Goal: Task Accomplishment & Management: Manage account settings

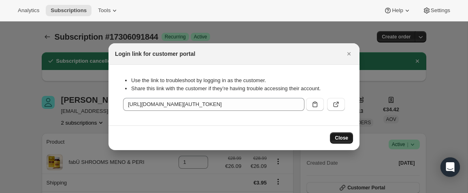
click at [342, 140] on span "Close" at bounding box center [341, 138] width 13 height 6
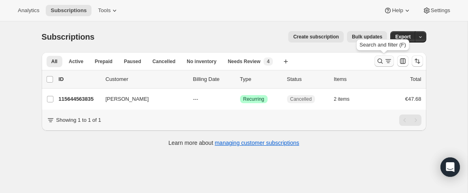
click at [385, 58] on icon "Search and filter results" at bounding box center [388, 61] width 8 height 8
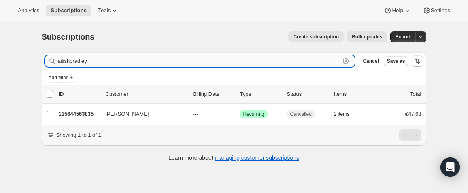
click at [344, 60] on icon "button" at bounding box center [346, 61] width 8 height 8
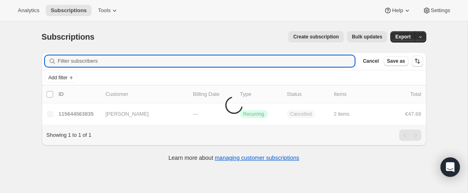
paste input "emmaclaireforde@icloud.com"
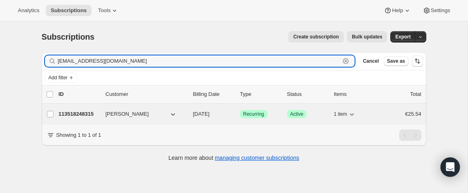
type input "emmaclaireforde@icloud.com"
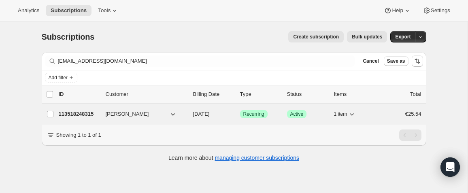
click at [83, 115] on p "113518248315" at bounding box center [79, 114] width 41 height 8
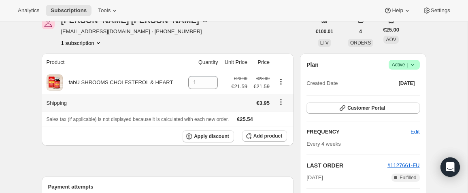
scroll to position [19, 0]
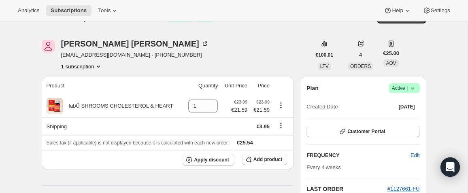
click at [411, 90] on icon at bounding box center [413, 88] width 8 height 8
click at [246, 68] on div "Emma Forde emmaclaireforde@icloud.com · +353834246137 1 subscription" at bounding box center [176, 55] width 269 height 31
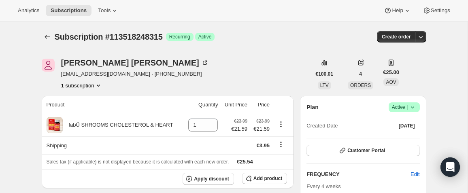
scroll to position [2, 0]
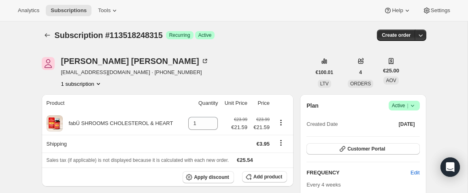
click at [414, 105] on icon at bounding box center [413, 106] width 8 height 8
click at [412, 117] on button "Pause subscription" at bounding box center [402, 121] width 51 height 13
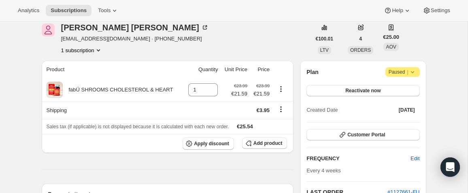
scroll to position [72, 0]
click at [372, 137] on span "Customer Portal" at bounding box center [367, 135] width 38 height 6
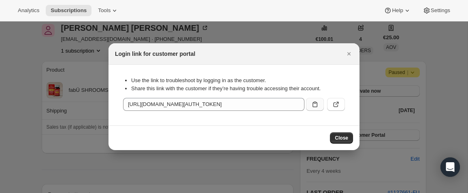
click at [315, 102] on icon ":r5m:" at bounding box center [315, 104] width 8 height 8
click at [342, 135] on span "Close" at bounding box center [341, 138] width 13 height 6
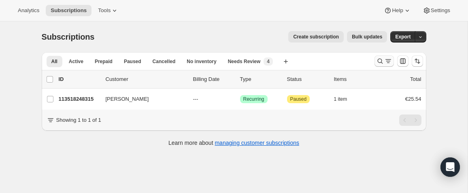
click at [384, 62] on icon "Search and filter results" at bounding box center [380, 61] width 8 height 8
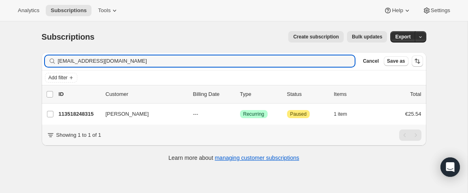
drag, startPoint x: 152, startPoint y: 62, endPoint x: 49, endPoint y: 60, distance: 102.9
click at [49, 60] on div "emmaclaireforde@icloud.com Clear" at bounding box center [200, 61] width 310 height 11
type input "#1132286-FU"
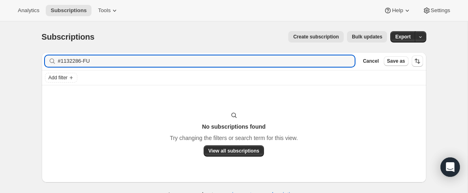
drag, startPoint x: 116, startPoint y: 63, endPoint x: 29, endPoint y: 61, distance: 87.5
click at [29, 61] on div "Subscriptions. This page is ready Subscriptions Create subscription Bulk update…" at bounding box center [234, 117] width 468 height 193
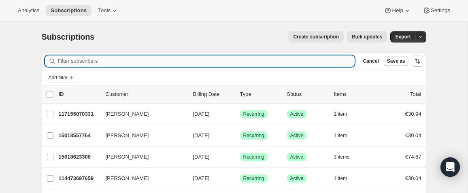
click at [110, 61] on input "Filter subscribers" at bounding box center [206, 61] width 297 height 11
paste input "briddaly1975@gmail.com"
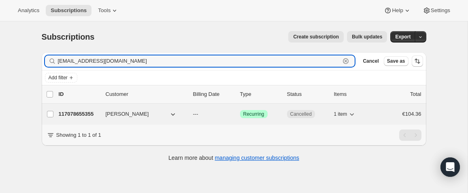
type input "briddaly1975@gmail.com"
click at [80, 114] on p "117078655355" at bounding box center [79, 114] width 41 height 8
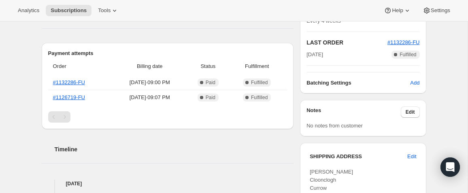
scroll to position [178, 0]
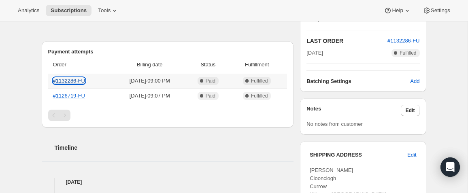
click at [78, 81] on link "#1132286-FU" at bounding box center [69, 81] width 32 height 6
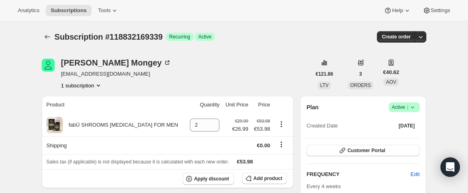
click at [416, 106] on icon at bounding box center [413, 107] width 8 height 8
click at [409, 134] on span "Cancel subscription" at bounding box center [402, 137] width 46 height 6
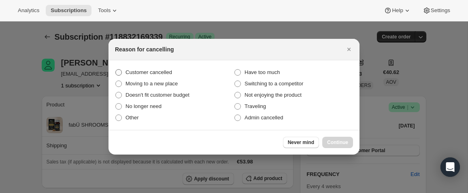
click at [154, 71] on span "Customer cancelled" at bounding box center [149, 72] width 47 height 6
click at [116, 70] on input "Customer cancelled" at bounding box center [115, 69] width 0 height 0
radio input "true"
click at [328, 143] on span "Continue" at bounding box center [337, 142] width 21 height 6
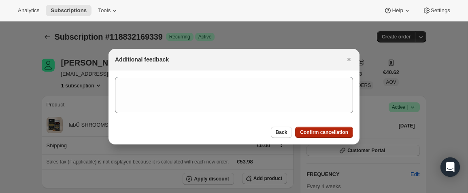
click at [321, 135] on button "Confirm cancellation" at bounding box center [324, 132] width 58 height 11
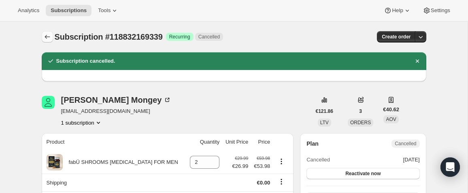
click at [48, 41] on button "Subscriptions" at bounding box center [47, 36] width 11 height 11
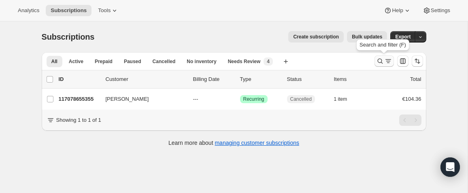
click at [377, 63] on icon "Search and filter results" at bounding box center [380, 61] width 8 height 8
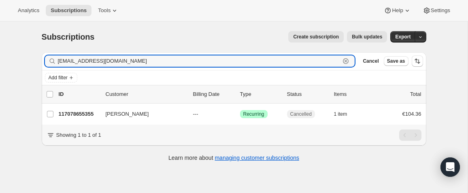
click at [346, 64] on icon "button" at bounding box center [346, 61] width 6 height 6
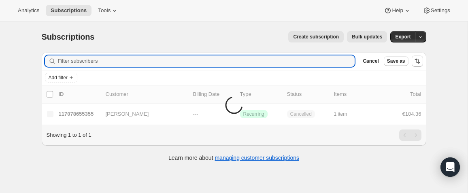
paste input "fiona.blake@hotmail.com"
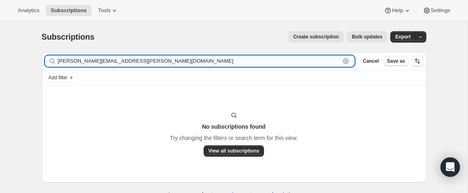
click at [129, 61] on input "fiona.blake@hotmail.com" at bounding box center [199, 61] width 283 height 11
click at [135, 60] on input "fiona.blake@hotmail.com" at bounding box center [199, 61] width 283 height 11
paste input "stafford80@g"
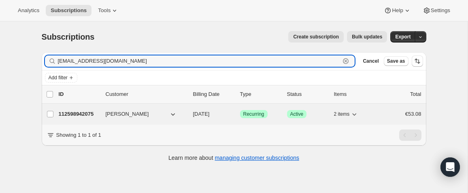
type input "fionastafford80@gmail.com"
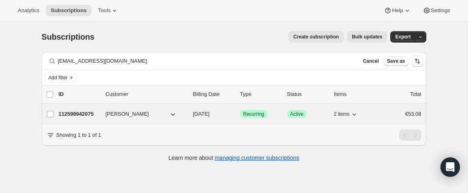
click at [88, 114] on p "112598942075" at bounding box center [79, 114] width 41 height 8
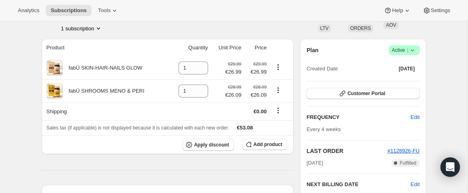
scroll to position [45, 0]
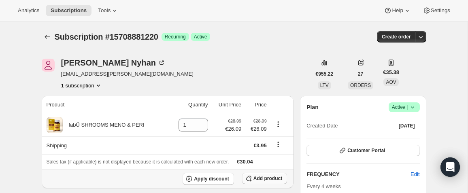
click at [267, 177] on span "Add product" at bounding box center [268, 178] width 29 height 6
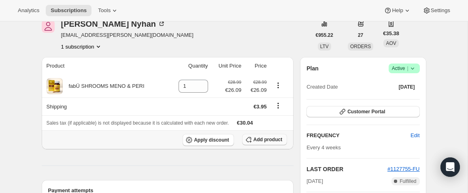
click at [262, 139] on span "Add product" at bounding box center [268, 140] width 29 height 6
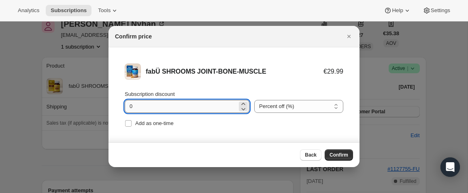
click at [163, 109] on input "0" at bounding box center [181, 106] width 113 height 13
type input "10"
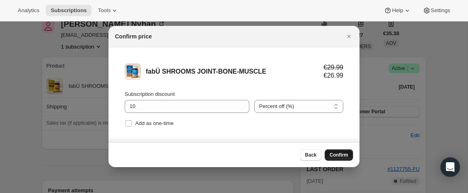
click at [341, 154] on span "Confirm" at bounding box center [339, 155] width 19 height 6
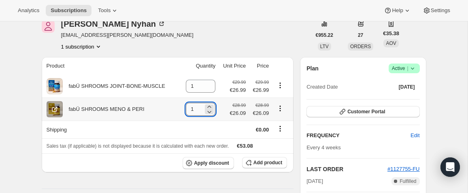
click at [194, 111] on input "1" at bounding box center [194, 109] width 17 height 13
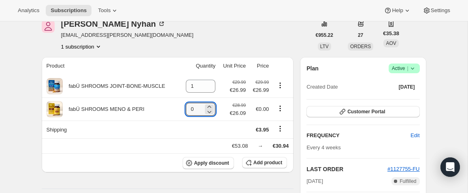
type input "0"
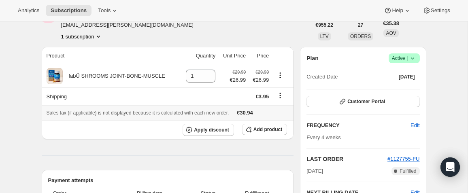
scroll to position [51, 0]
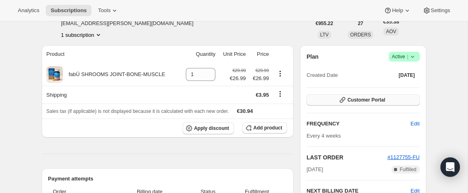
click at [352, 98] on span "Customer Portal" at bounding box center [367, 100] width 38 height 6
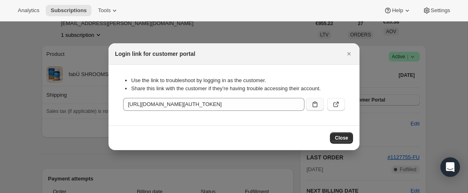
click at [317, 105] on icon ":r9g:" at bounding box center [315, 105] width 5 height 6
click at [348, 136] on button "Close" at bounding box center [341, 137] width 23 height 11
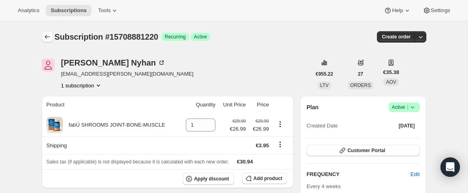
click at [51, 39] on icon "Subscriptions" at bounding box center [47, 37] width 8 height 8
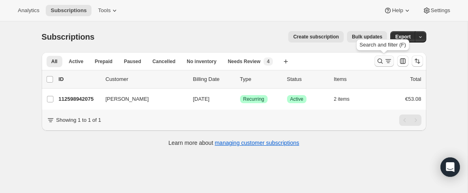
click at [380, 60] on icon "Search and filter results" at bounding box center [380, 61] width 8 height 8
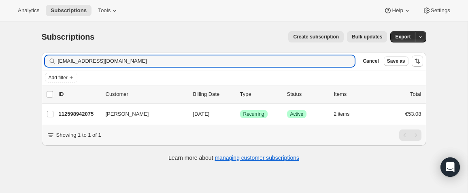
drag, startPoint x: 135, startPoint y: 60, endPoint x: 21, endPoint y: 57, distance: 113.9
click at [21, 57] on div "Subscriptions. This page is ready Subscriptions Create subscription Bulk update…" at bounding box center [234, 117] width 468 height 193
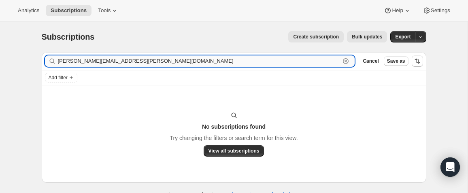
click at [112, 60] on input "emma.odonoghue@gmail.com" at bounding box center [199, 61] width 283 height 11
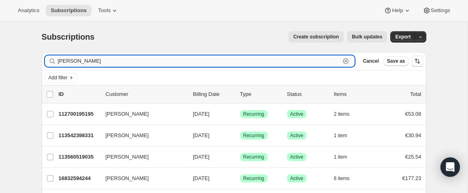
click at [107, 64] on input "emma o donoghu" at bounding box center [199, 61] width 283 height 11
click at [80, 60] on input "emma o donoghue" at bounding box center [199, 61] width 283 height 11
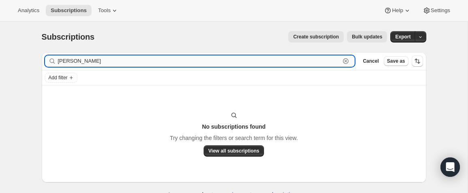
click at [98, 61] on input "emma o'donoghue" at bounding box center [199, 61] width 283 height 11
paste input "ardfleming@gmail.com"
type input "ardfleming@gmail.com"
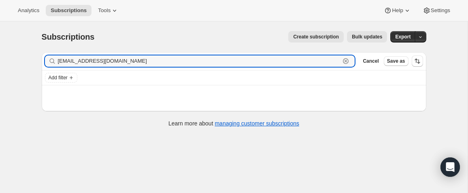
drag, startPoint x: 126, startPoint y: 61, endPoint x: -23, endPoint y: 58, distance: 149.5
click at [0, 58] on html "Analytics Subscriptions Tools Help Settings Skip to content Subscriptions. This…" at bounding box center [234, 96] width 468 height 193
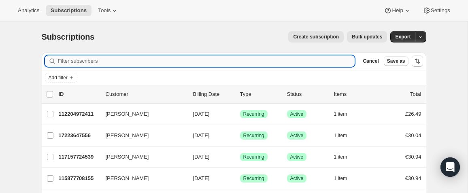
paste input "ardfleming@gmail.com"
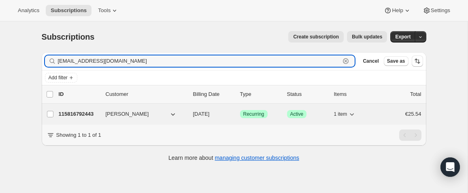
type input "ardfleming@gmail.com"
click at [93, 115] on p "115816792443" at bounding box center [79, 114] width 41 height 8
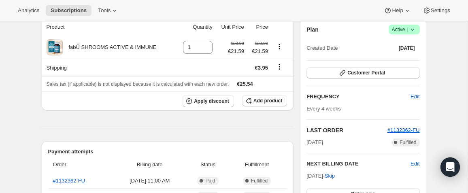
scroll to position [70, 0]
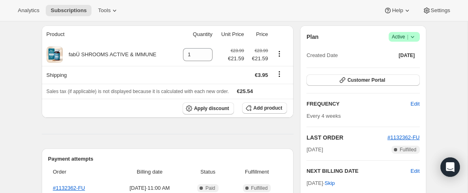
click at [416, 35] on span "Success Active |" at bounding box center [404, 37] width 31 height 10
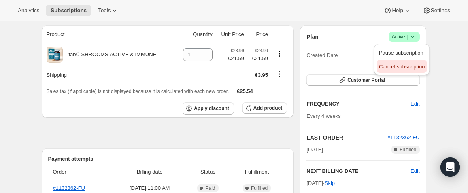
click at [408, 64] on span "Cancel subscription" at bounding box center [402, 67] width 46 height 6
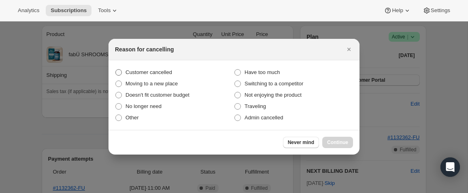
click at [144, 72] on span "Customer cancelled" at bounding box center [149, 72] width 47 height 6
click at [116, 70] on input "Customer cancelled" at bounding box center [115, 69] width 0 height 0
radio input "true"
click at [338, 142] on span "Continue" at bounding box center [337, 142] width 21 height 6
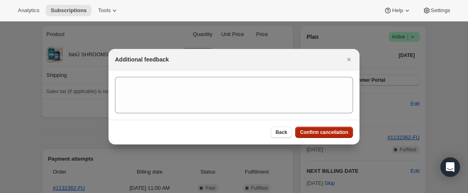
click at [333, 135] on span "Confirm cancellation" at bounding box center [324, 132] width 48 height 6
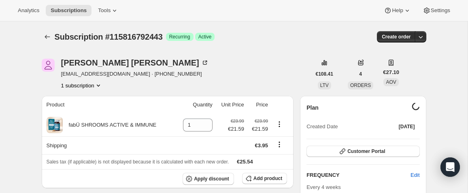
scroll to position [70, 0]
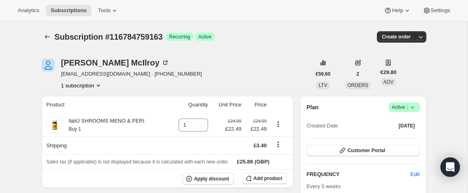
click at [414, 109] on icon at bounding box center [413, 107] width 8 height 8
click at [395, 135] on span "Cancel subscription" at bounding box center [402, 137] width 46 height 6
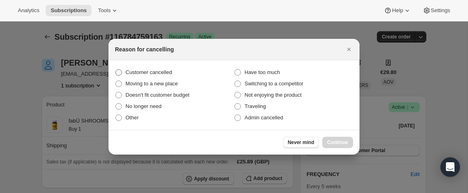
click at [154, 71] on span "Customer cancelled" at bounding box center [149, 72] width 47 height 6
click at [116, 70] on input "Customer cancelled" at bounding box center [115, 69] width 0 height 0
radio input "true"
click at [337, 137] on button "Continue" at bounding box center [337, 142] width 31 height 11
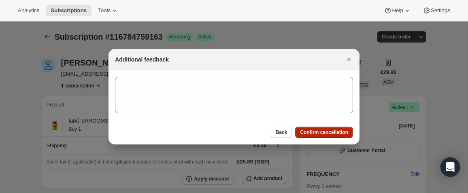
click at [334, 135] on span "Confirm cancellation" at bounding box center [324, 132] width 48 height 6
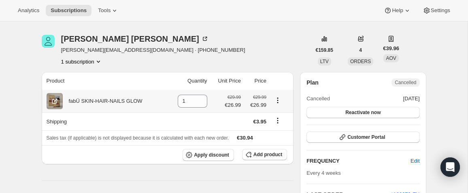
scroll to position [17, 0]
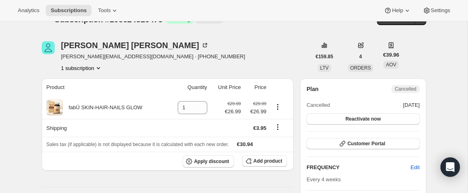
click at [93, 58] on span "[PERSON_NAME][EMAIL_ADDRESS][DOMAIN_NAME] · [PHONE_NUMBER]" at bounding box center [153, 57] width 184 height 8
click at [96, 68] on icon "Product actions" at bounding box center [98, 68] width 8 height 8
click at [117, 65] on div "1 subscription" at bounding box center [153, 68] width 184 height 8
click at [70, 68] on button "1 subscription" at bounding box center [81, 68] width 41 height 8
click at [229, 67] on div "[PERSON_NAME] [PERSON_NAME][EMAIL_ADDRESS][DOMAIN_NAME] · [PHONE_NUMBER] 1 subs…" at bounding box center [176, 56] width 269 height 31
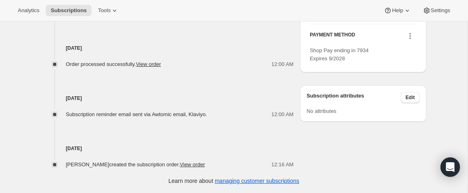
scroll to position [0, 0]
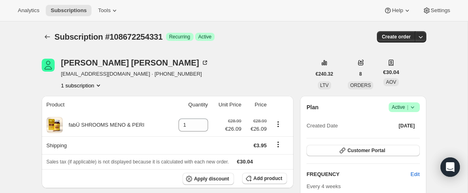
click at [412, 106] on icon at bounding box center [413, 107] width 8 height 8
click at [399, 139] on span "Cancel subscription" at bounding box center [402, 137] width 46 height 6
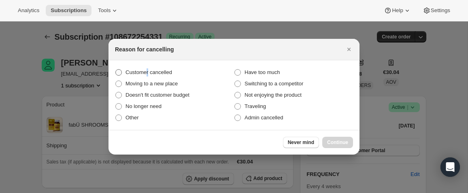
click at [149, 71] on span "Customer cancelled" at bounding box center [149, 72] width 47 height 6
click at [119, 73] on span ":r2b:" at bounding box center [118, 72] width 6 height 6
click at [116, 70] on input "Customer cancelled" at bounding box center [115, 69] width 0 height 0
radio input "true"
click at [344, 142] on span "Continue" at bounding box center [337, 142] width 21 height 6
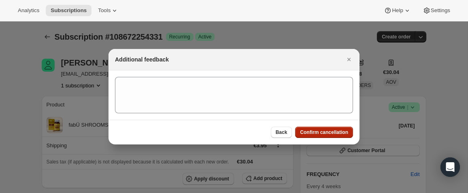
click at [335, 128] on button "Confirm cancellation" at bounding box center [324, 132] width 58 height 11
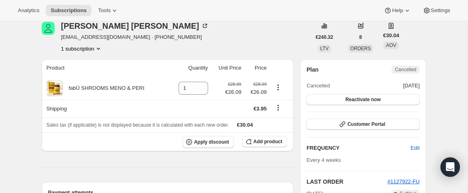
scroll to position [84, 0]
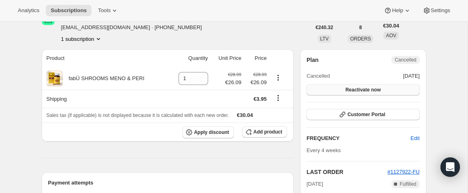
click at [383, 91] on button "Reactivate now" at bounding box center [363, 89] width 113 height 11
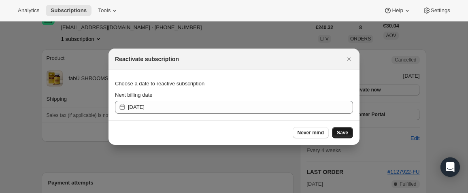
click at [340, 130] on span "Save" at bounding box center [342, 133] width 11 height 6
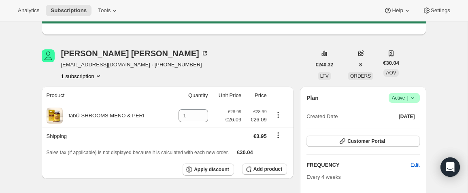
click at [416, 97] on icon at bounding box center [413, 98] width 8 height 8
click at [408, 112] on span "Pause subscription" at bounding box center [401, 114] width 45 height 6
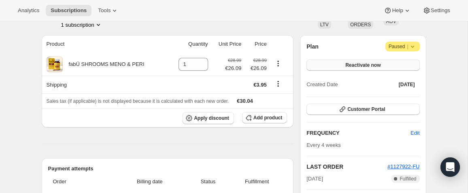
scroll to position [180, 0]
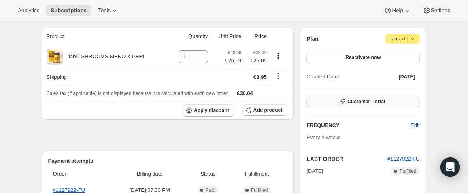
click at [356, 102] on span "Customer Portal" at bounding box center [367, 101] width 38 height 6
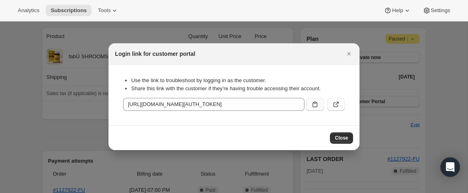
click at [316, 103] on icon ":rao:" at bounding box center [315, 104] width 8 height 8
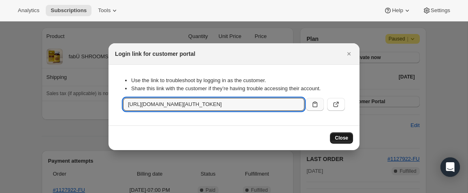
click at [342, 134] on button "Close" at bounding box center [341, 137] width 23 height 11
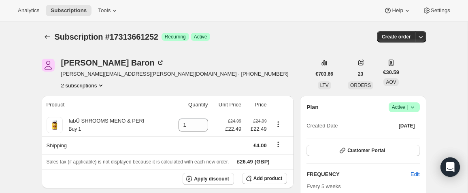
click at [412, 105] on icon at bounding box center [413, 107] width 8 height 8
click at [411, 138] on span "Cancel subscription" at bounding box center [402, 137] width 46 height 6
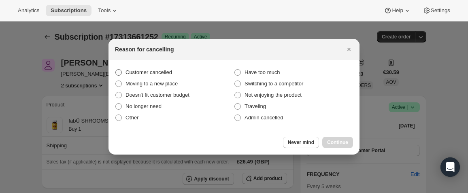
click at [151, 72] on span "Customer cancelled" at bounding box center [149, 72] width 47 height 6
click at [116, 70] on input "Customer cancelled" at bounding box center [115, 69] width 0 height 0
radio input "true"
click at [341, 147] on button "Continue" at bounding box center [337, 142] width 31 height 11
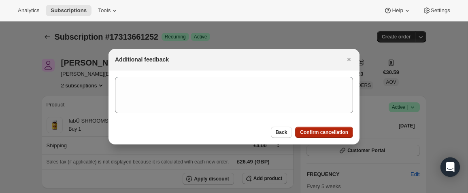
click at [331, 130] on span "Confirm cancellation" at bounding box center [324, 132] width 48 height 6
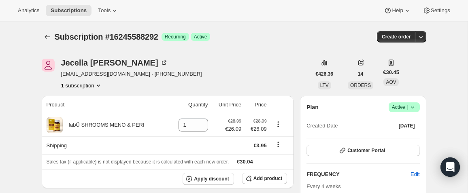
click at [412, 107] on icon at bounding box center [413, 107] width 8 height 8
click at [394, 134] on span "Cancel subscription" at bounding box center [402, 137] width 46 height 6
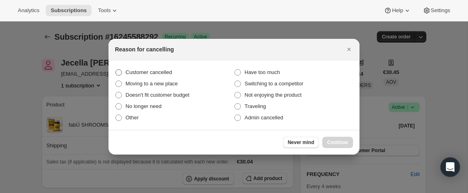
click at [160, 71] on span "Customer cancelled" at bounding box center [149, 72] width 47 height 6
click at [116, 70] on input "Customer cancelled" at bounding box center [115, 69] width 0 height 0
radio input "true"
click at [325, 142] on button "Continue" at bounding box center [337, 142] width 31 height 11
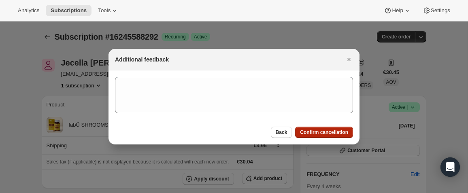
click at [320, 134] on span "Confirm cancellation" at bounding box center [324, 132] width 48 height 6
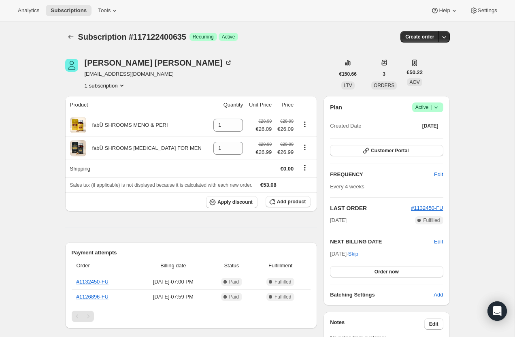
click at [435, 105] on icon at bounding box center [436, 107] width 8 height 8
click at [419, 137] on span "Cancel subscription" at bounding box center [426, 137] width 46 height 6
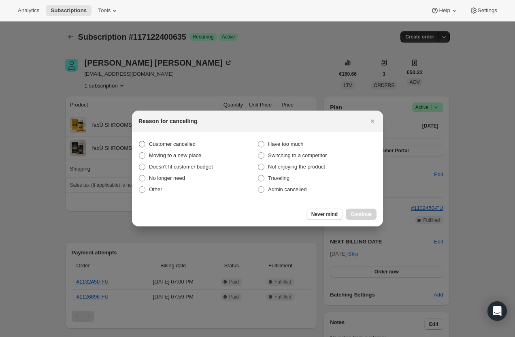
click at [188, 141] on span "Customer cancelled" at bounding box center [172, 144] width 47 height 6
click at [139, 141] on input "Customer cancelled" at bounding box center [139, 141] width 0 height 0
radio input "true"
click at [351, 215] on span "Continue" at bounding box center [361, 214] width 21 height 6
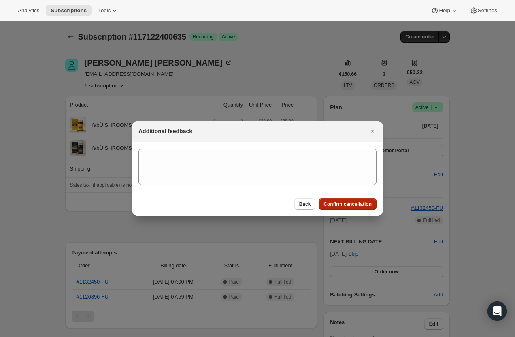
click at [346, 206] on span "Confirm cancellation" at bounding box center [348, 204] width 48 height 6
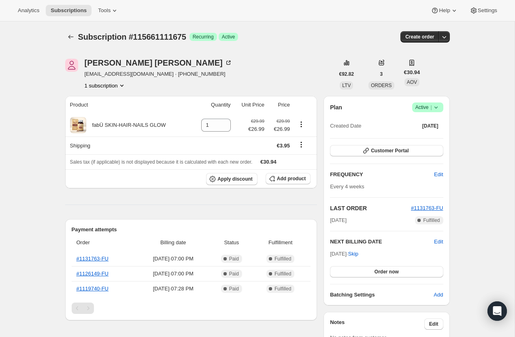
click at [435, 109] on icon at bounding box center [436, 107] width 8 height 8
click at [431, 121] on span "Pause subscription" at bounding box center [425, 123] width 45 height 6
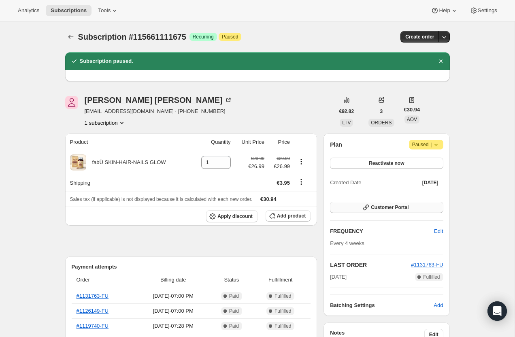
click at [378, 207] on span "Customer Portal" at bounding box center [390, 207] width 38 height 6
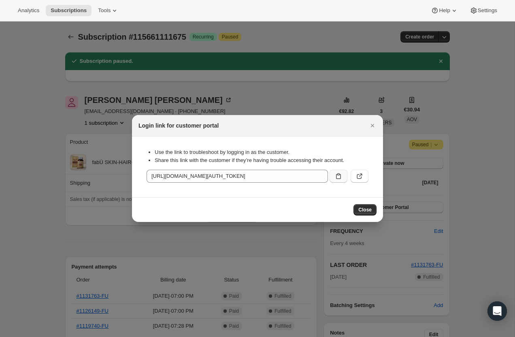
click at [333, 178] on button ":r4t:" at bounding box center [339, 176] width 18 height 13
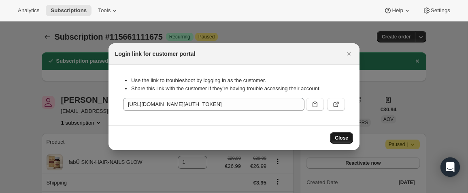
click at [342, 133] on button "Close" at bounding box center [341, 137] width 23 height 11
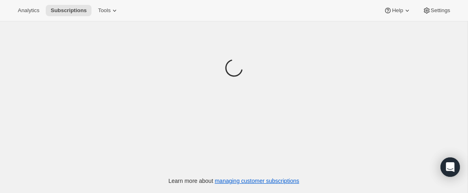
scroll to position [21, 0]
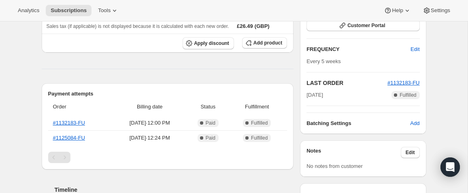
scroll to position [136, 0]
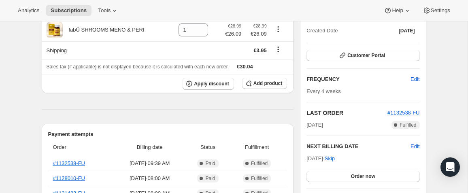
scroll to position [107, 0]
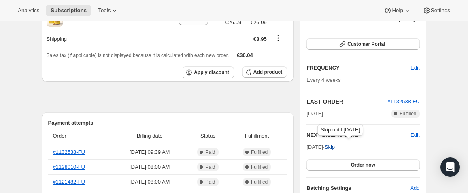
click at [335, 148] on span "Skip" at bounding box center [330, 147] width 10 height 8
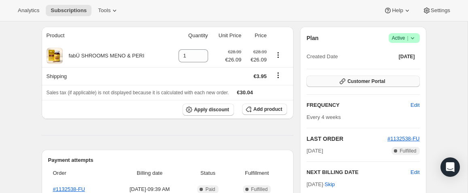
click at [372, 78] on button "Customer Portal" at bounding box center [363, 81] width 113 height 11
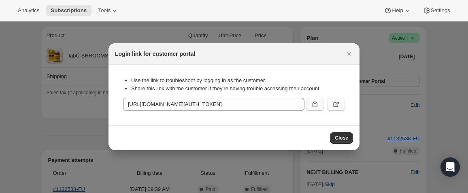
click at [318, 106] on icon ":r5e:" at bounding box center [315, 104] width 8 height 8
click at [354, 46] on div "Login link for customer portal" at bounding box center [234, 53] width 251 height 21
click at [353, 53] on button "Close" at bounding box center [349, 53] width 11 height 11
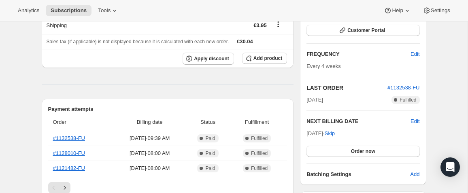
scroll to position [159, 0]
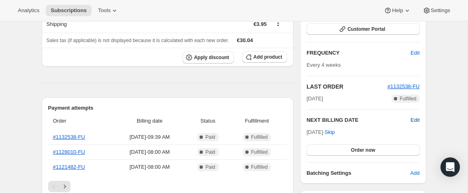
click at [414, 120] on span "Edit" at bounding box center [415, 120] width 9 height 8
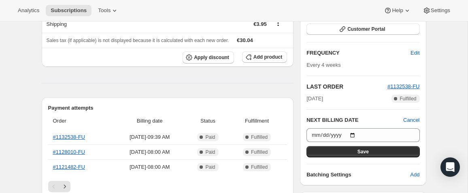
click at [262, 106] on h2 "Payment attempts" at bounding box center [167, 108] width 239 height 8
